Goal: Task Accomplishment & Management: Use online tool/utility

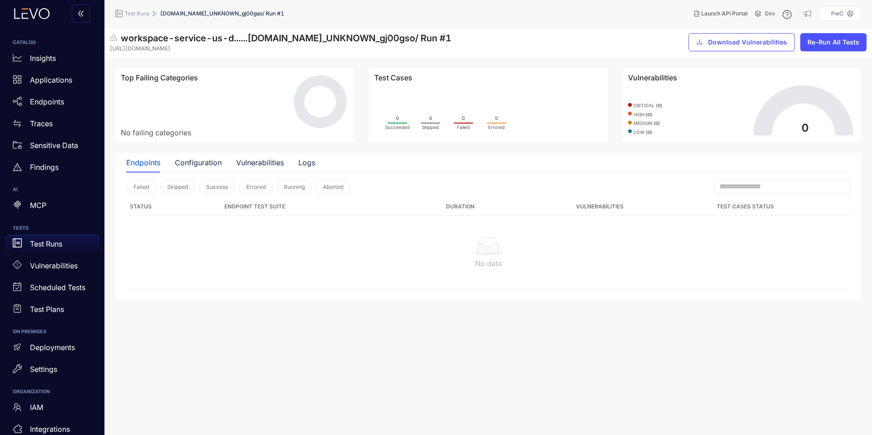
click at [51, 245] on p "Test Runs" at bounding box center [46, 244] width 32 height 8
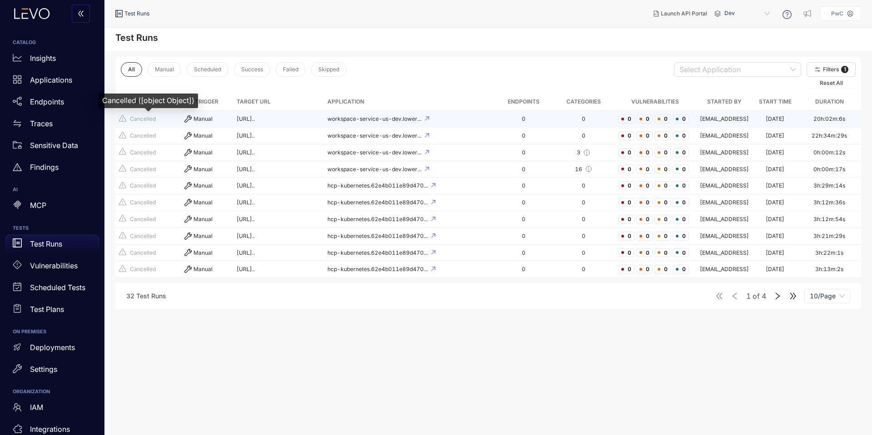
click at [159, 124] on span "Cancelled" at bounding box center [148, 119] width 58 height 9
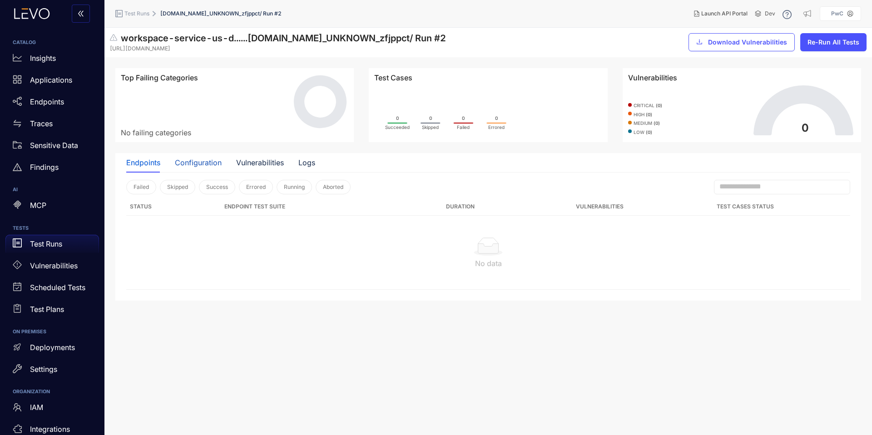
click at [194, 161] on div "Configuration" at bounding box center [198, 163] width 47 height 8
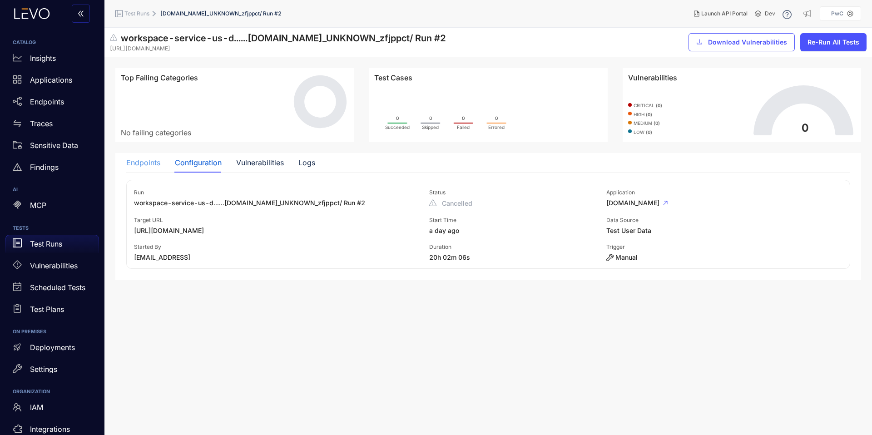
click at [140, 168] on div "Endpoints" at bounding box center [143, 162] width 34 height 19
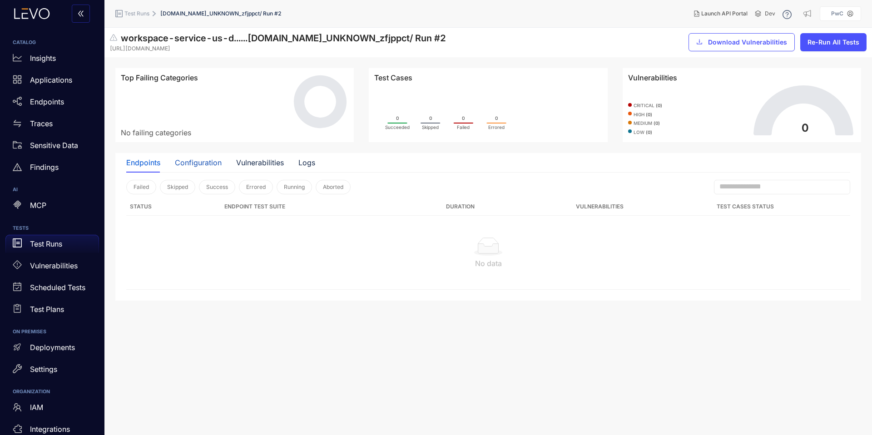
click at [202, 162] on div "Configuration" at bounding box center [198, 163] width 47 height 8
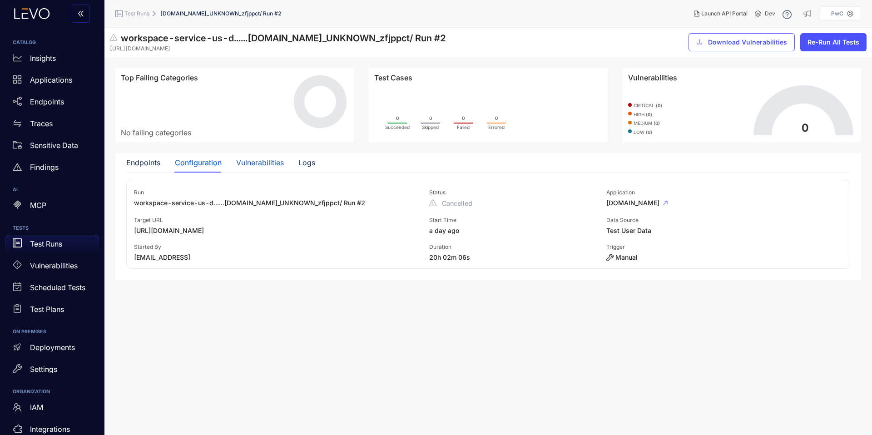
click at [248, 160] on div "Vulnerabilities" at bounding box center [260, 163] width 48 height 8
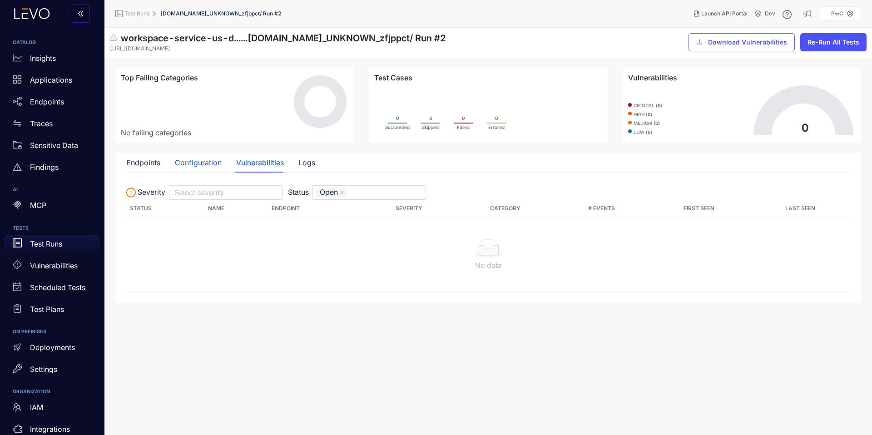
click at [179, 161] on div "Configuration" at bounding box center [198, 163] width 47 height 8
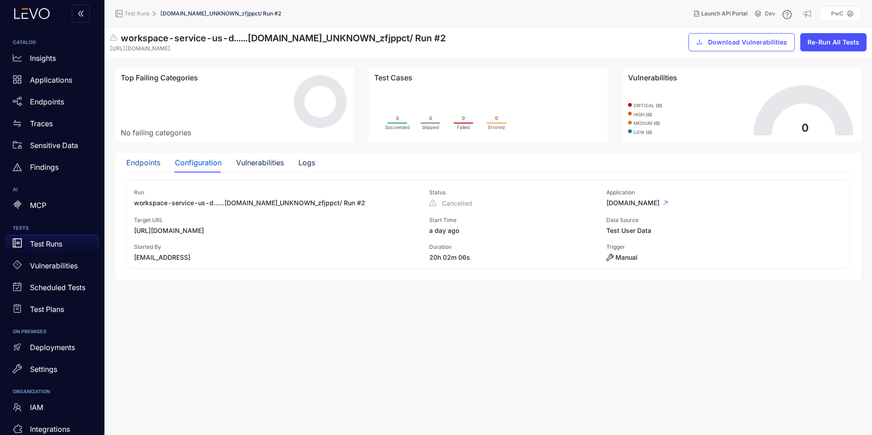
click at [142, 164] on div "Endpoints" at bounding box center [143, 163] width 34 height 8
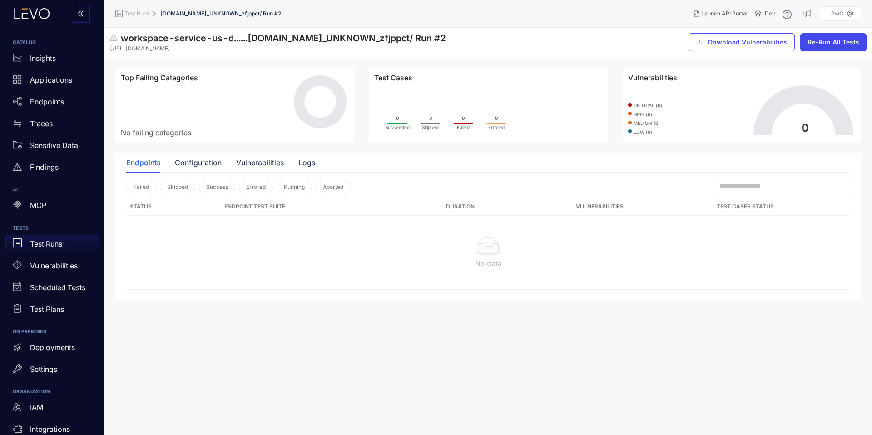
click at [824, 43] on span "Re-Run All Tests" at bounding box center [834, 42] width 52 height 7
click at [580, 224] on td "No data" at bounding box center [488, 253] width 724 height 74
